Goal: Task Accomplishment & Management: Use online tool/utility

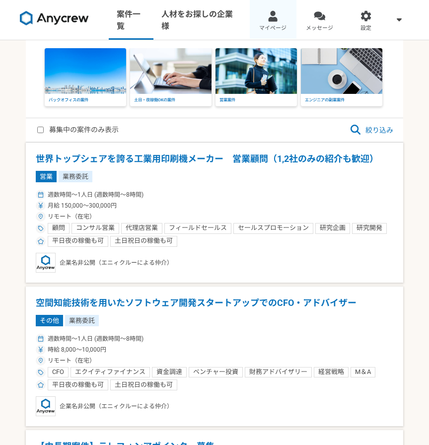
click at [278, 28] on span "マイページ" at bounding box center [272, 28] width 27 height 8
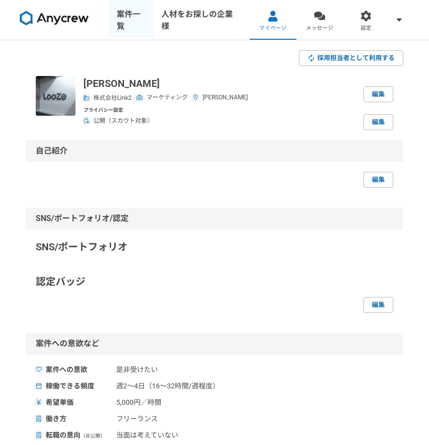
click at [135, 16] on link "案件一覧" at bounding box center [131, 20] width 45 height 40
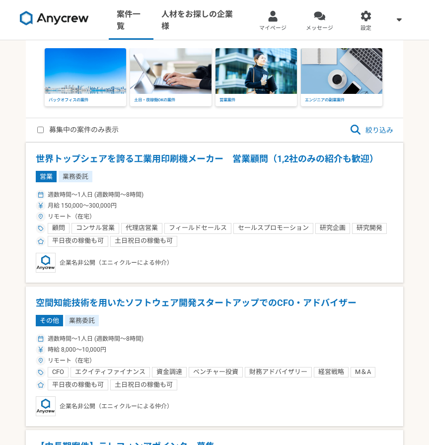
click at [46, 133] on label "募集中の案件のみ表示" at bounding box center [78, 130] width 82 height 12
click at [44, 133] on input "募集中の案件のみ表示" at bounding box center [40, 130] width 6 height 6
checkbox input "true"
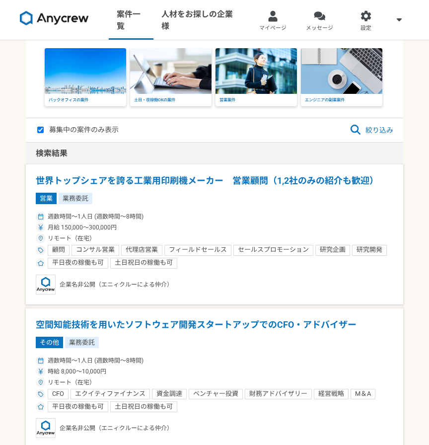
click at [381, 128] on span "絞り込み" at bounding box center [372, 130] width 44 height 12
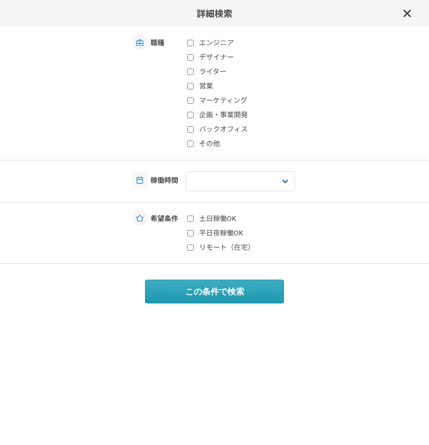
click at [190, 103] on input "マーケティング" at bounding box center [190, 100] width 6 height 6
checkbox input "true"
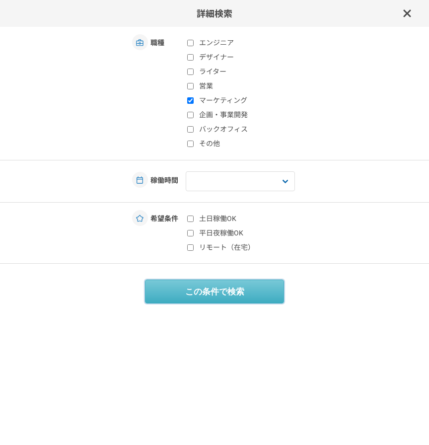
click at [215, 293] on button "この条件で検索" at bounding box center [214, 292] width 139 height 24
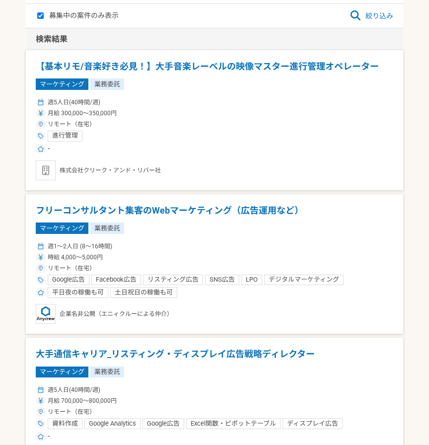
scroll to position [115, 0]
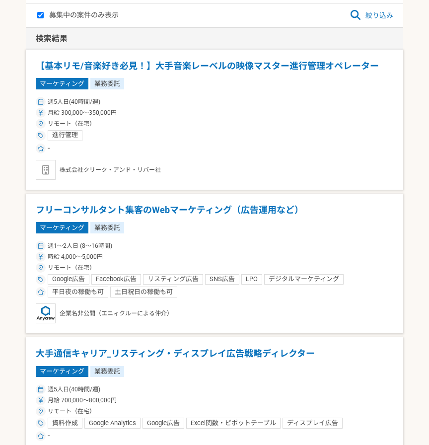
click at [170, 208] on h1 "フリーコンサルタント集客のWebマーケティング（広告運用など）" at bounding box center [215, 210] width 358 height 13
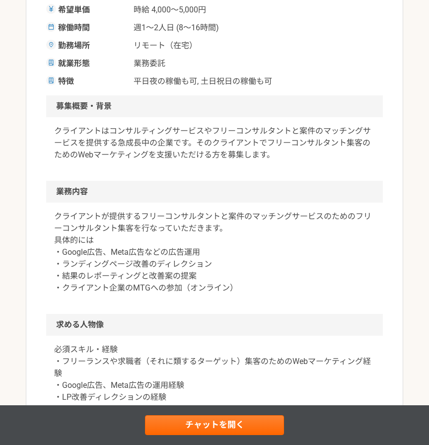
scroll to position [234, 0]
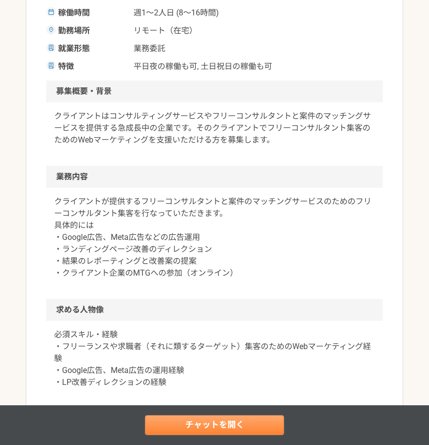
click at [188, 430] on link "チャットを開く" at bounding box center [214, 426] width 139 height 20
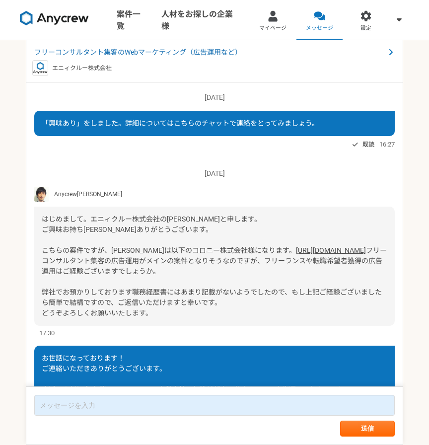
scroll to position [114, 0]
